Goal: Task Accomplishment & Management: Complete application form

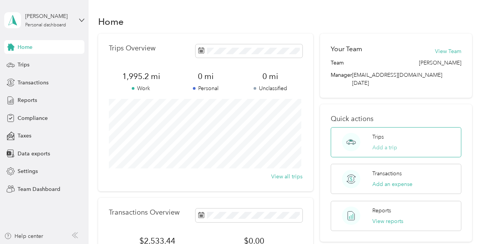
click at [381, 143] on button "Add a trip" at bounding box center [384, 147] width 25 height 8
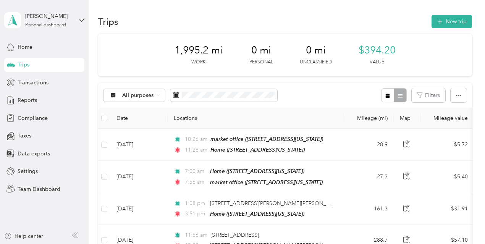
click at [447, 28] on div "Trips New trip" at bounding box center [285, 21] width 374 height 16
click at [447, 22] on button "New trip" at bounding box center [451, 21] width 40 height 13
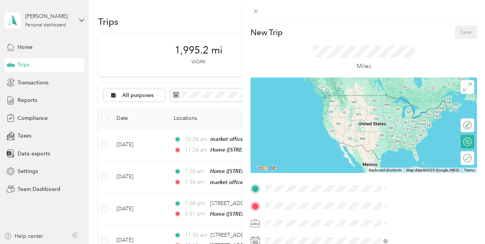
click at [389, 133] on span "[STREET_ADDRESS][US_STATE]" at bounding box center [398, 133] width 76 height 6
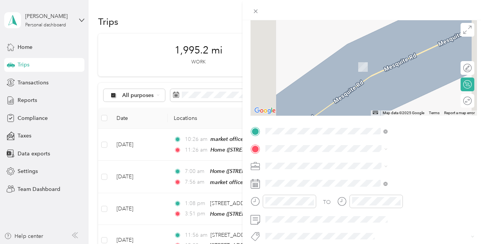
scroll to position [59, 0]
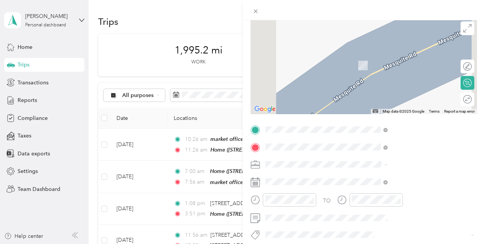
click at [396, 78] on span "Post & [PERSON_NAME][GEOGRAPHIC_DATA][US_STATE], [GEOGRAPHIC_DATA]" at bounding box center [412, 82] width 105 height 20
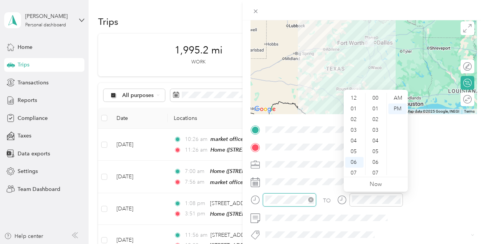
scroll to position [46, 0]
click at [401, 95] on div "AM" at bounding box center [397, 98] width 18 height 11
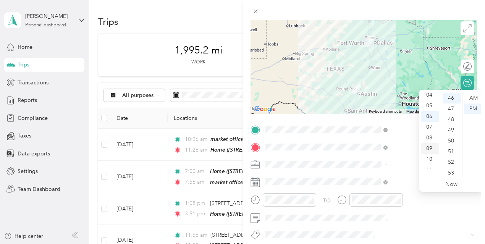
click at [430, 148] on div "09" at bounding box center [429, 148] width 18 height 11
click at [455, 98] on div "46" at bounding box center [451, 98] width 18 height 11
click at [475, 96] on div "AM" at bounding box center [473, 98] width 18 height 11
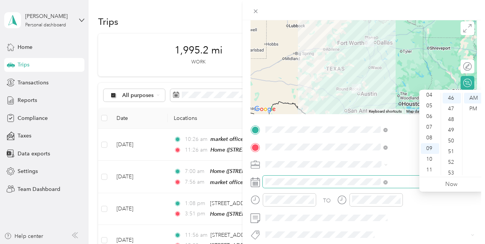
click at [406, 187] on span at bounding box center [369, 182] width 214 height 12
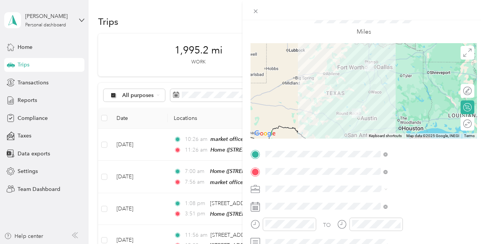
scroll to position [0, 0]
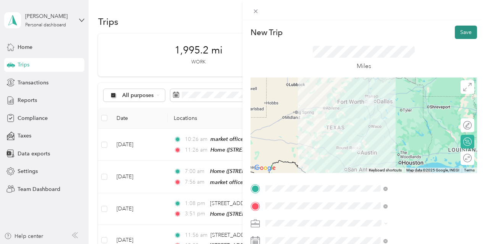
click at [460, 32] on button "Save" at bounding box center [465, 32] width 22 height 13
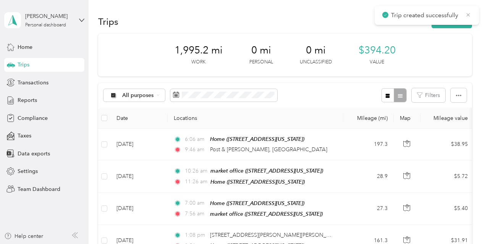
click at [467, 15] on icon at bounding box center [468, 14] width 6 height 7
click at [448, 21] on button "New trip" at bounding box center [451, 21] width 40 height 13
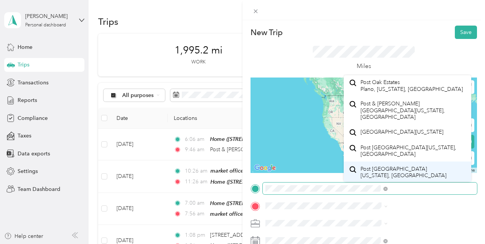
scroll to position [11, 0]
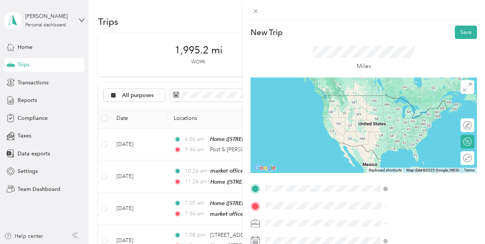
click at [391, 106] on span "Post & [PERSON_NAME][GEOGRAPHIC_DATA][US_STATE], [GEOGRAPHIC_DATA]" at bounding box center [412, 112] width 105 height 20
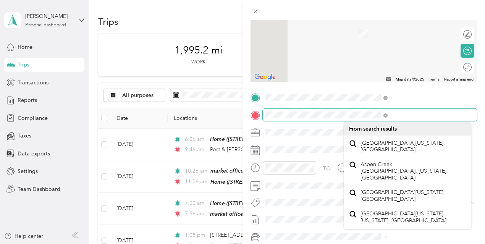
scroll to position [90, 0]
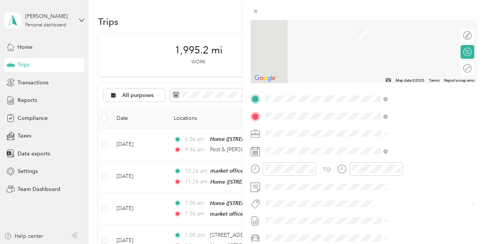
click at [419, 147] on span "[STREET_ADDRESS][US_STATE]" at bounding box center [398, 143] width 76 height 7
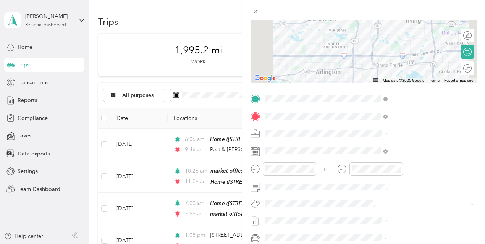
scroll to position [0, 0]
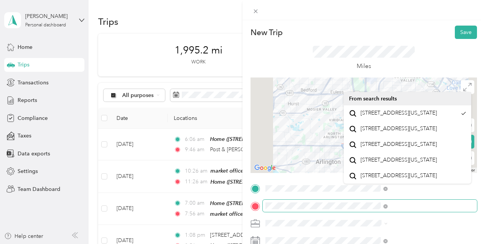
click at [18, 3] on div "New Trip Save This trip cannot be edited because it is either under review, app…" at bounding box center [242, 122] width 485 height 244
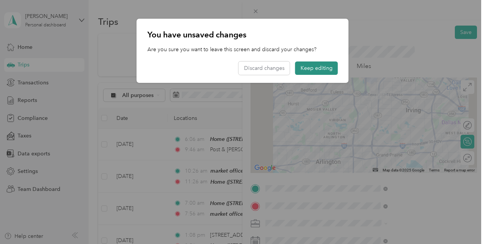
click at [320, 68] on button "Keep editing" at bounding box center [316, 67] width 43 height 13
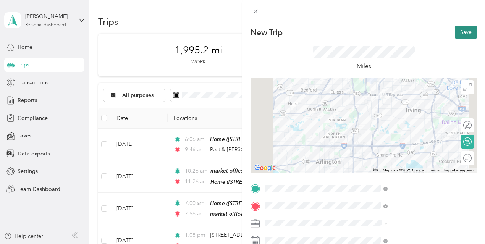
click at [462, 32] on button "Save" at bounding box center [465, 32] width 22 height 13
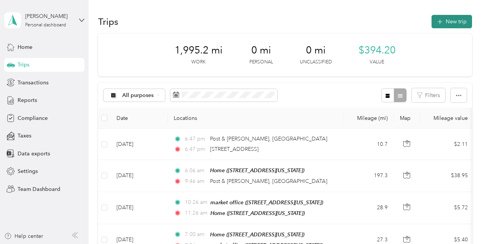
click at [459, 18] on button "New trip" at bounding box center [451, 21] width 40 height 13
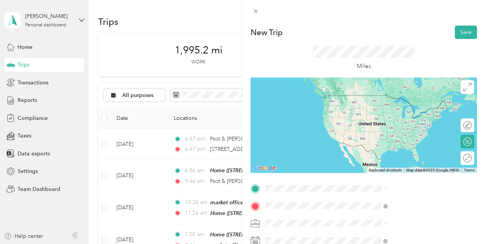
click at [407, 190] on span "[STREET_ADDRESS][PERSON_NAME][US_STATE]" at bounding box center [412, 188] width 105 height 13
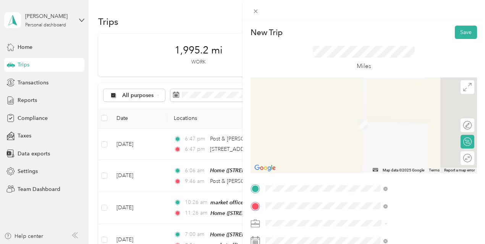
click at [406, 94] on span "[STREET_ADDRESS][US_STATE]" at bounding box center [398, 95] width 76 height 7
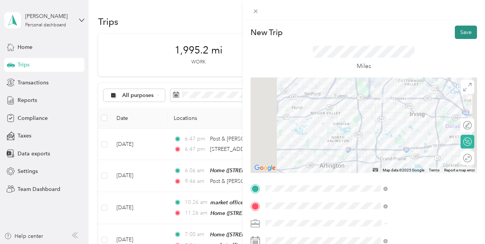
click at [456, 29] on button "Save" at bounding box center [465, 32] width 22 height 13
